Goal: Transaction & Acquisition: Purchase product/service

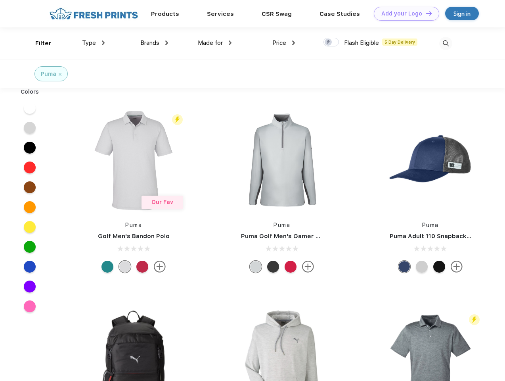
scroll to position [0, 0]
click at [404, 13] on link "Add your Logo Design Tool" at bounding box center [406, 14] width 65 height 14
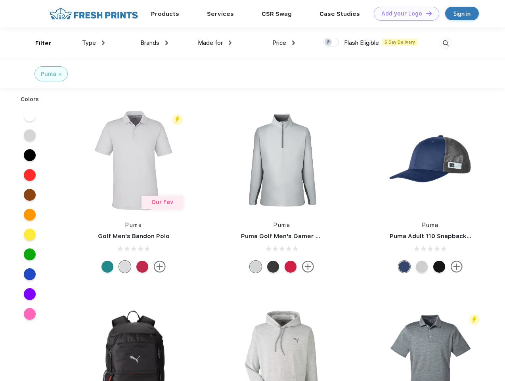
click at [0, 0] on div "Design Tool" at bounding box center [0, 0] width 0 height 0
click at [426, 13] on link "Add your Logo Design Tool" at bounding box center [406, 14] width 65 height 14
click at [38, 43] on div "Filter" at bounding box center [43, 43] width 16 height 9
click at [94, 43] on span "Type" at bounding box center [89, 42] width 14 height 7
click at [154, 43] on span "Brands" at bounding box center [149, 42] width 19 height 7
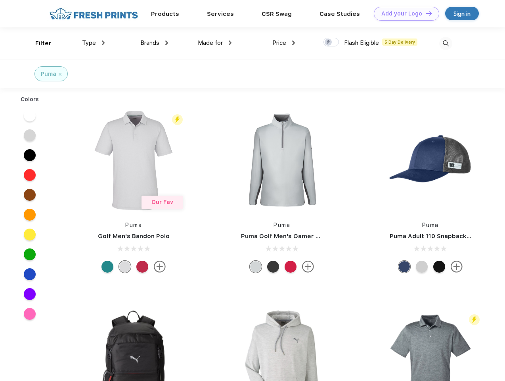
click at [215, 43] on span "Made for" at bounding box center [210, 42] width 25 height 7
click at [284, 43] on span "Price" at bounding box center [280, 42] width 14 height 7
click at [332, 42] on div at bounding box center [331, 42] width 15 height 9
click at [329, 42] on input "checkbox" at bounding box center [326, 39] width 5 height 5
click at [446, 43] on img at bounding box center [446, 43] width 13 height 13
